Goal: Find specific page/section: Find specific page/section

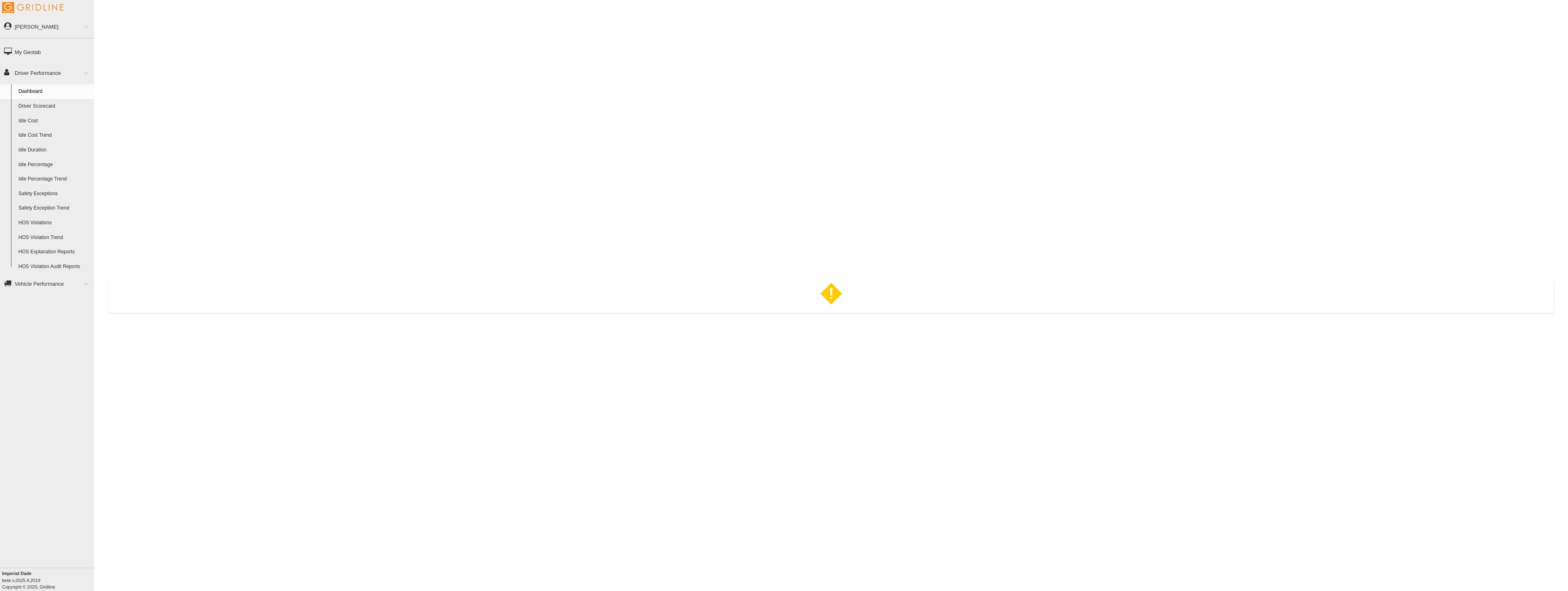
click at [55, 284] on link "Vehicle Performance" at bounding box center [47, 283] width 94 height 18
click at [25, 111] on link "DVIR" at bounding box center [54, 113] width 79 height 15
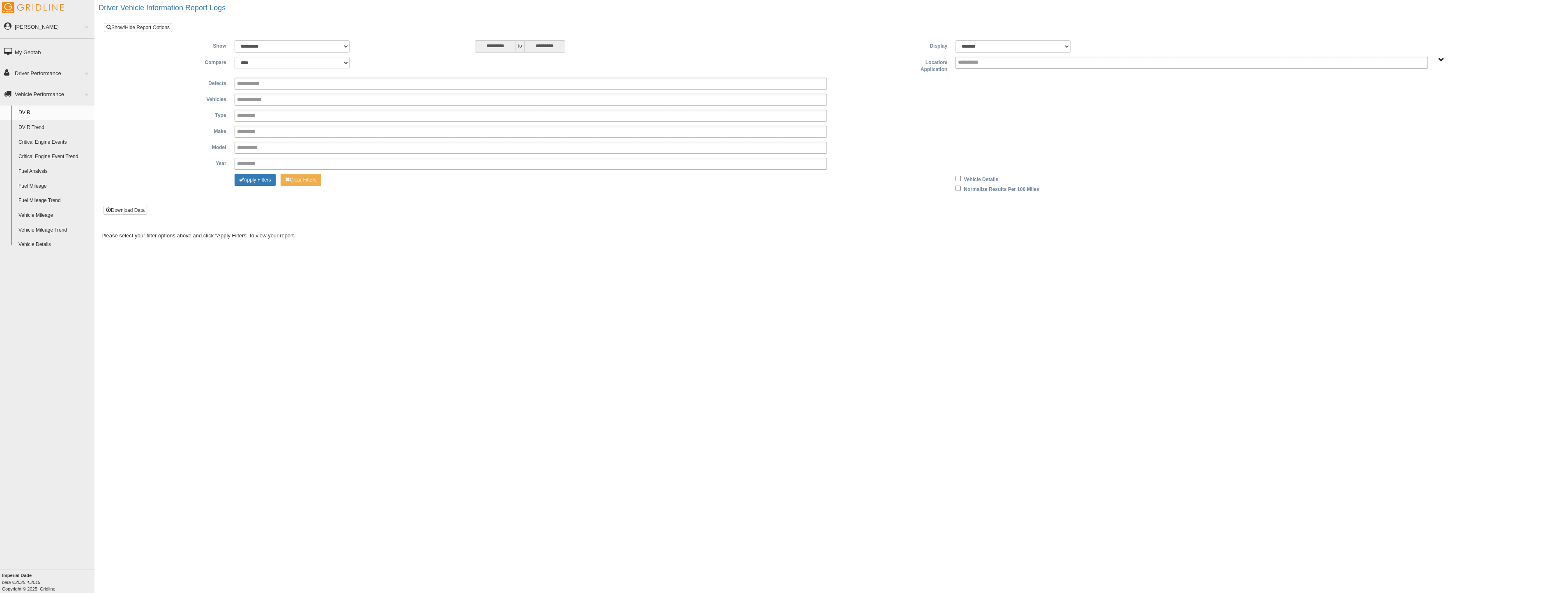
click at [87, 25] on span at bounding box center [83, 26] width 10 height 4
click at [86, 93] on span at bounding box center [83, 94] width 10 height 4
